Goal: Transaction & Acquisition: Purchase product/service

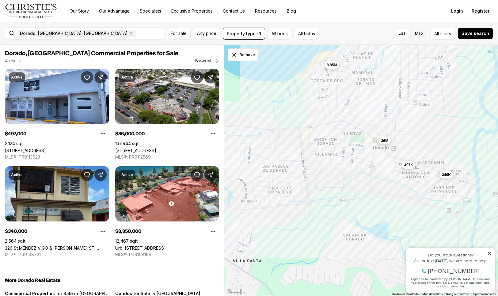
drag, startPoint x: 281, startPoint y: 123, endPoint x: 287, endPoint y: 142, distance: 19.5
click at [287, 142] on div "497K 36M 340K 8.85M" at bounding box center [361, 171] width 274 height 252
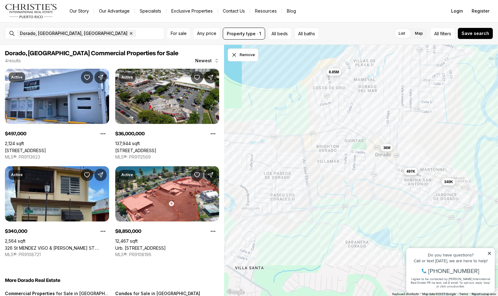
click at [411, 171] on span "497K" at bounding box center [411, 171] width 9 height 5
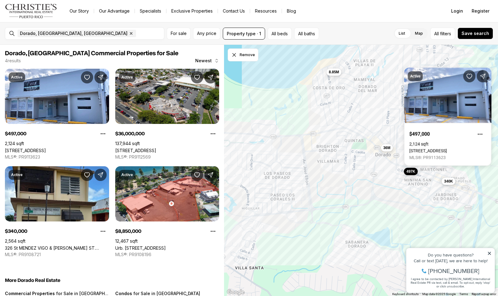
click at [448, 182] on span "340K" at bounding box center [448, 181] width 9 height 5
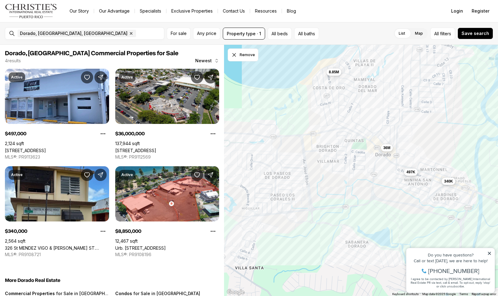
click at [451, 183] on span "340K" at bounding box center [448, 181] width 9 height 5
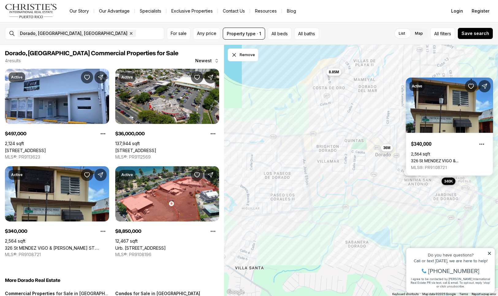
click at [450, 181] on span "340K" at bounding box center [448, 181] width 9 height 5
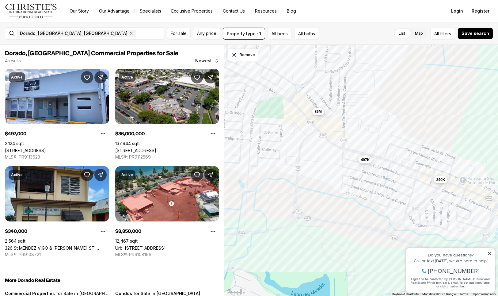
click at [453, 149] on div "497K 36M 340K" at bounding box center [361, 171] width 274 height 252
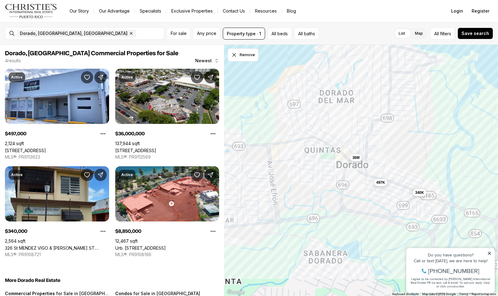
click at [440, 181] on div "497K 36M 340K" at bounding box center [361, 171] width 274 height 252
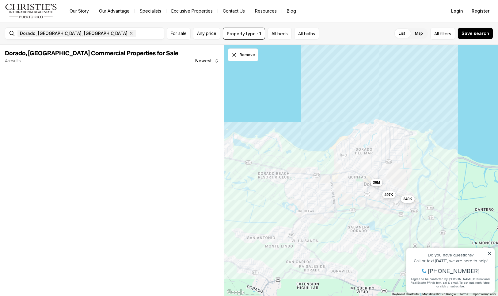
click at [405, 199] on span "340K" at bounding box center [408, 199] width 9 height 5
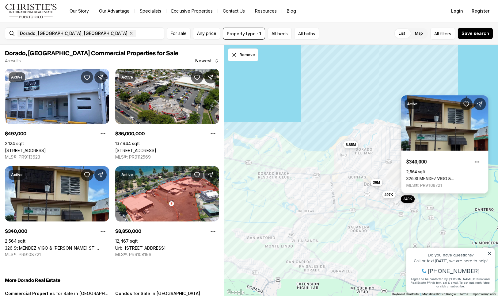
click at [430, 176] on link "326 St MENDEZ VIGO & [PERSON_NAME] ST. [GEOGRAPHIC_DATA][PERSON_NAME], [GEOGRAP…" at bounding box center [445, 178] width 77 height 5
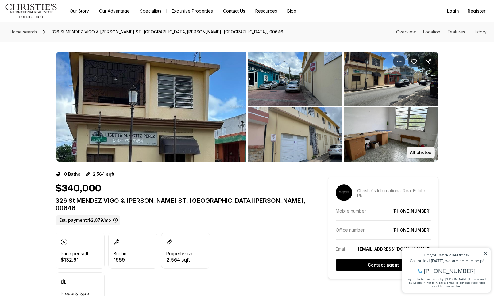
click at [420, 152] on p "All photos" at bounding box center [420, 152] width 21 height 5
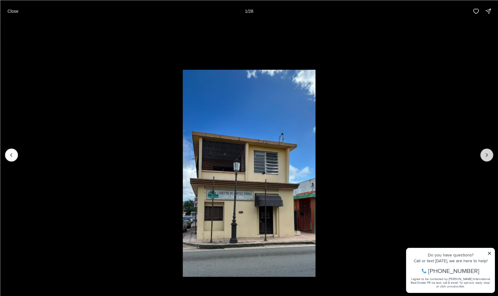
click at [489, 155] on icon "Next slide" at bounding box center [487, 155] width 6 height 6
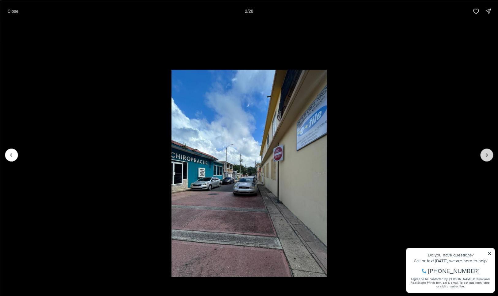
click at [488, 155] on icon "Next slide" at bounding box center [487, 155] width 6 height 6
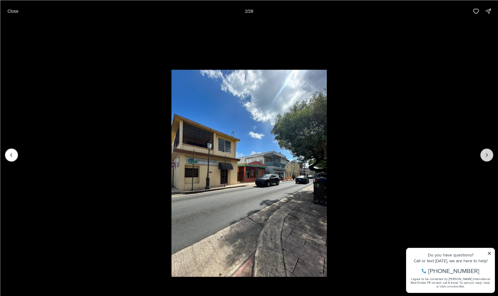
click at [488, 155] on icon "Next slide" at bounding box center [487, 155] width 6 height 6
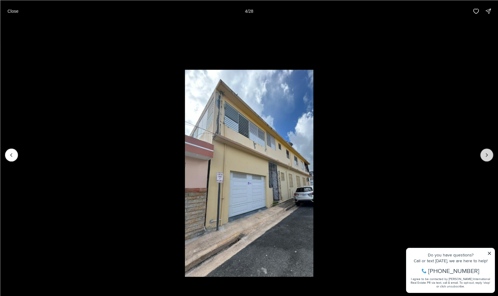
click at [488, 155] on icon "Next slide" at bounding box center [487, 155] width 6 height 6
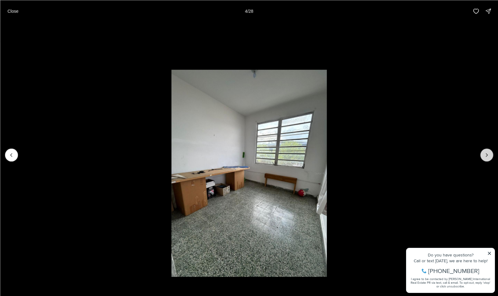
click at [489, 155] on icon "Next slide" at bounding box center [487, 155] width 6 height 6
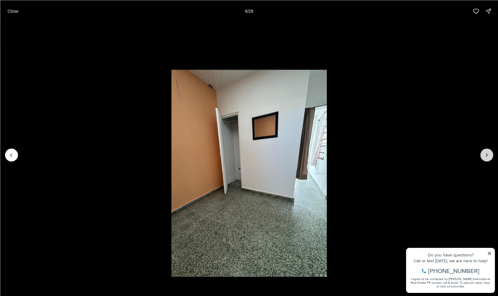
click at [489, 155] on icon "Next slide" at bounding box center [487, 155] width 6 height 6
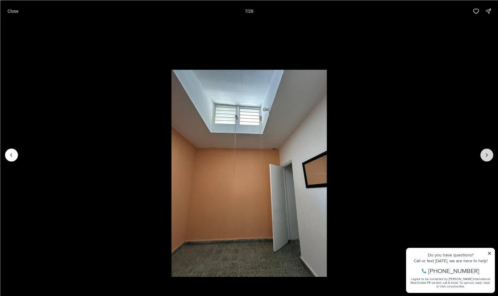
click at [490, 155] on icon "Next slide" at bounding box center [487, 155] width 6 height 6
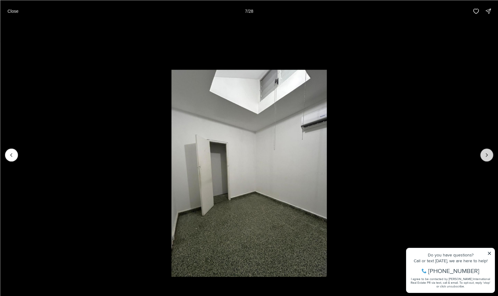
click at [490, 155] on icon "Next slide" at bounding box center [487, 155] width 6 height 6
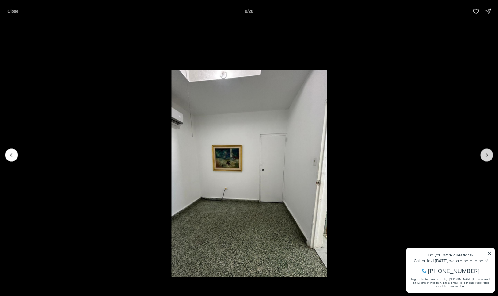
click at [490, 155] on button "Next slide" at bounding box center [487, 154] width 13 height 13
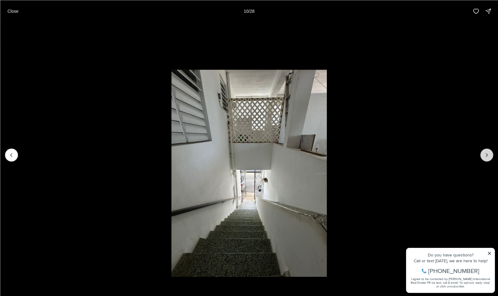
click at [491, 155] on button "Next slide" at bounding box center [487, 154] width 13 height 13
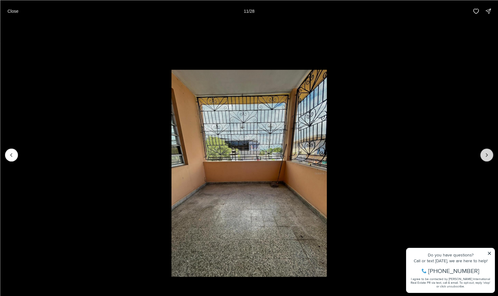
click at [491, 155] on button "Next slide" at bounding box center [487, 154] width 13 height 13
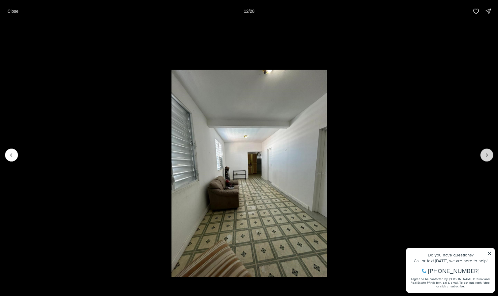
click at [491, 155] on button "Next slide" at bounding box center [487, 154] width 13 height 13
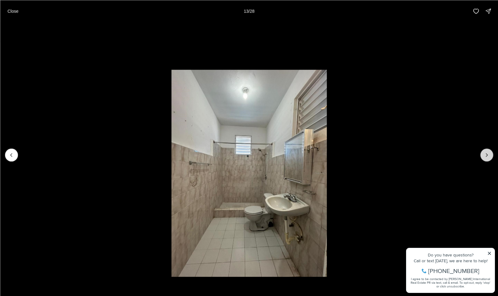
click at [491, 155] on button "Next slide" at bounding box center [487, 154] width 13 height 13
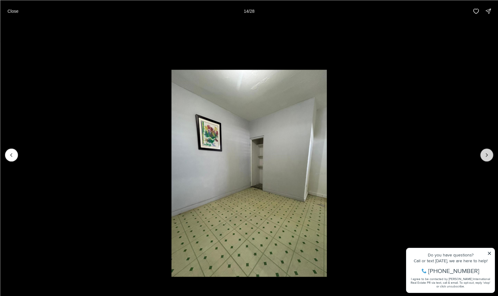
click at [492, 155] on button "Next slide" at bounding box center [487, 154] width 13 height 13
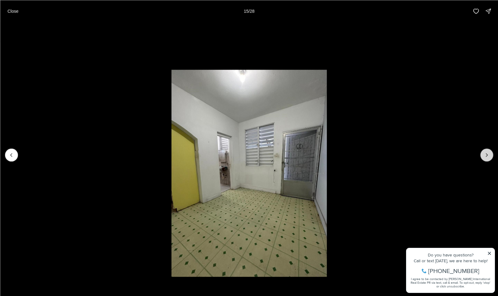
click at [492, 155] on button "Next slide" at bounding box center [487, 154] width 13 height 13
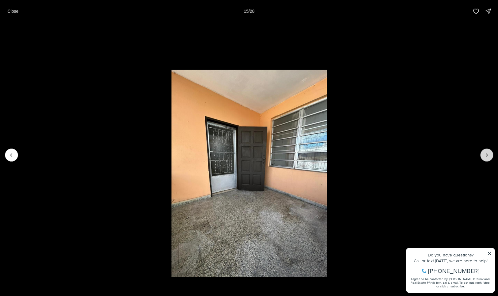
click at [492, 155] on button "Next slide" at bounding box center [487, 154] width 13 height 13
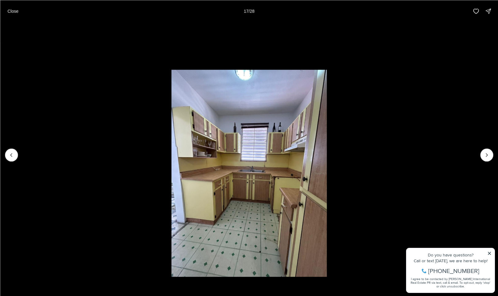
click at [418, 83] on li "17 of 28" at bounding box center [249, 154] width 498 height 265
